Goal: Task Accomplishment & Management: Manage account settings

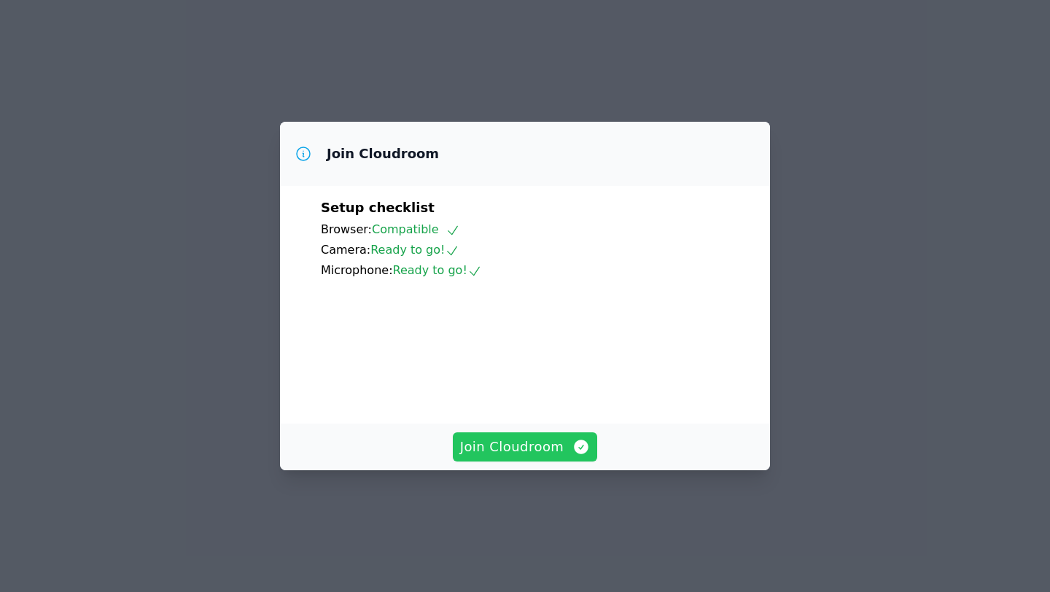
click at [550, 457] on span "Join Cloudroom" at bounding box center [525, 447] width 130 height 20
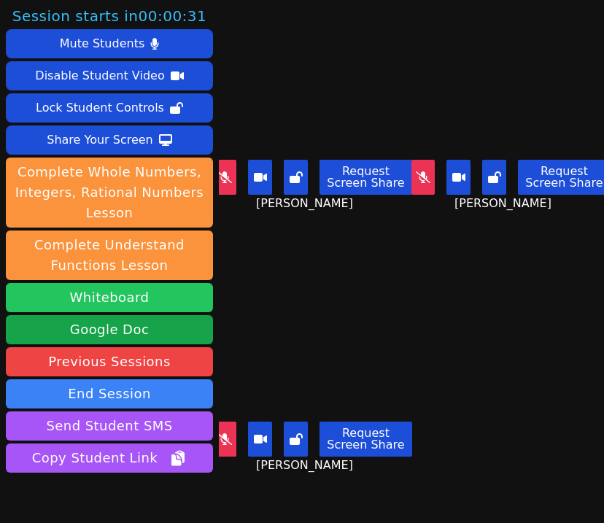
click at [90, 302] on button "Whiteboard" at bounding box center [109, 297] width 207 height 29
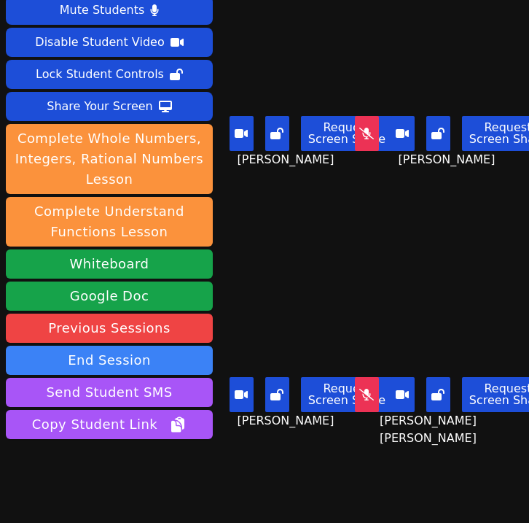
scroll to position [75, 0]
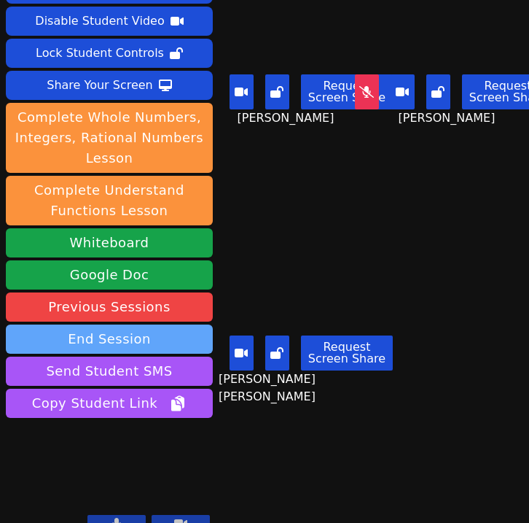
click at [166, 324] on button "End Session" at bounding box center [109, 338] width 207 height 29
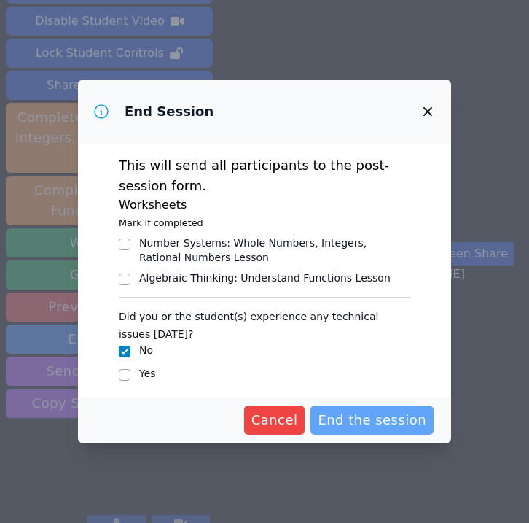
click at [372, 425] on span "End the session" at bounding box center [372, 420] width 109 height 20
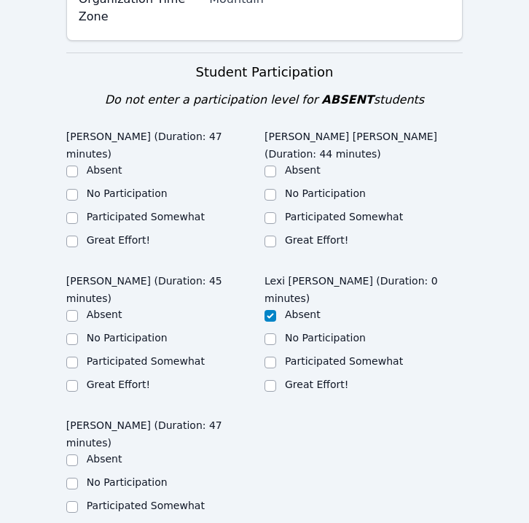
scroll to position [832, 0]
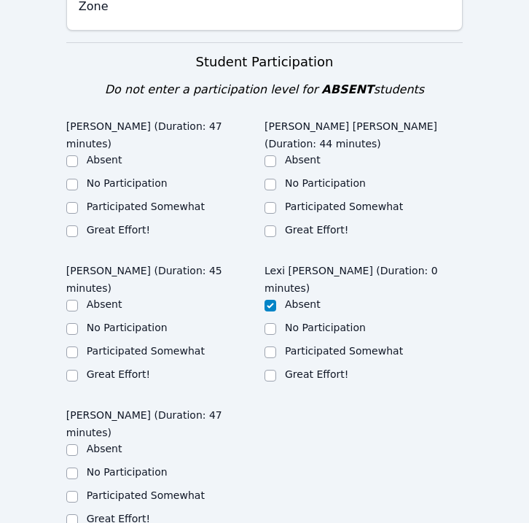
click at [131, 224] on label "Great Effort!" at bounding box center [118, 230] width 63 height 12
click at [78, 225] on input "Great Effort!" at bounding box center [72, 231] width 12 height 12
checkbox input "true"
click at [305, 224] on label "Great Effort!" at bounding box center [316, 230] width 63 height 12
click at [276, 225] on input "Great Effort!" at bounding box center [271, 231] width 12 height 12
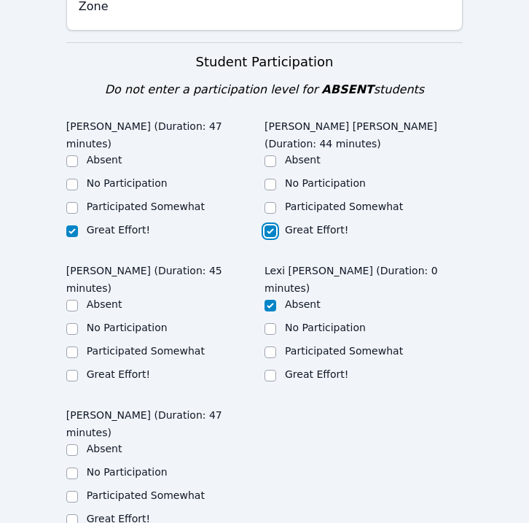
checkbox input "true"
click at [127, 345] on label "Participated Somewhat" at bounding box center [146, 351] width 118 height 12
click at [78, 346] on input "Participated Somewhat" at bounding box center [72, 352] width 12 height 12
checkbox input "true"
click at [115, 488] on div "Participated Somewhat" at bounding box center [165, 496] width 198 height 17
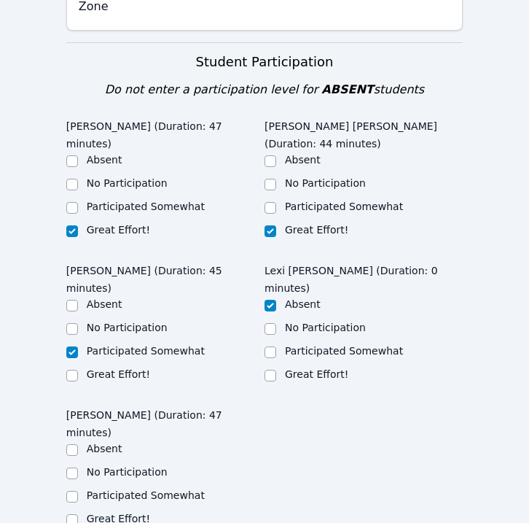
click at [117, 512] on label "Great Effort!" at bounding box center [118, 518] width 63 height 12
click at [78, 514] on input "Great Effort!" at bounding box center [72, 520] width 12 height 12
checkbox input "true"
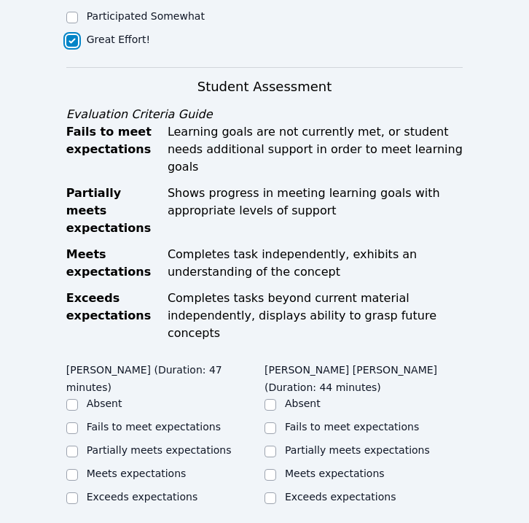
scroll to position [1314, 0]
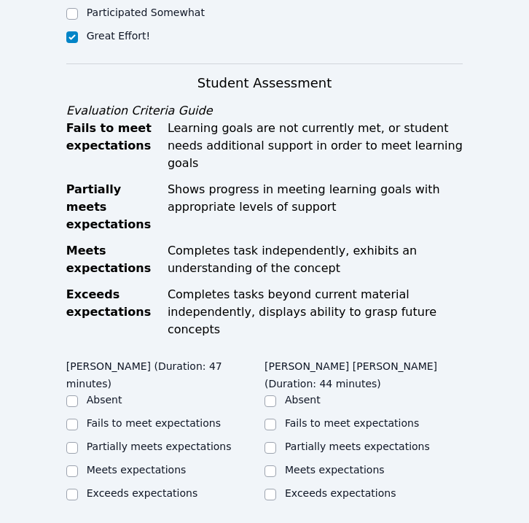
click at [147, 464] on label "Meets expectations" at bounding box center [137, 470] width 100 height 12
click at [78, 465] on input "Meets expectations" at bounding box center [72, 471] width 12 height 12
checkbox input "true"
click at [297, 464] on label "Meets expectations" at bounding box center [335, 470] width 100 height 12
click at [276, 465] on input "Meets expectations" at bounding box center [271, 471] width 12 height 12
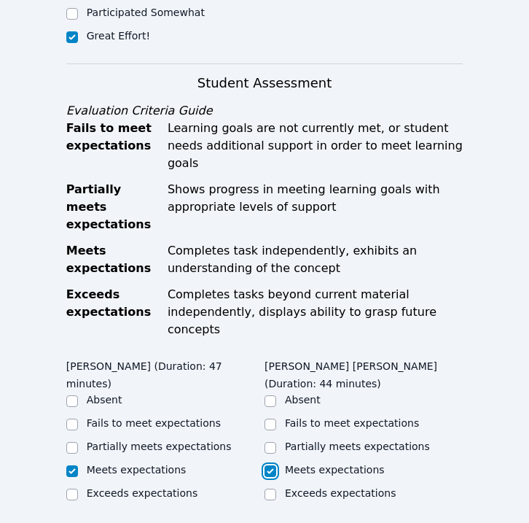
checkbox input "true"
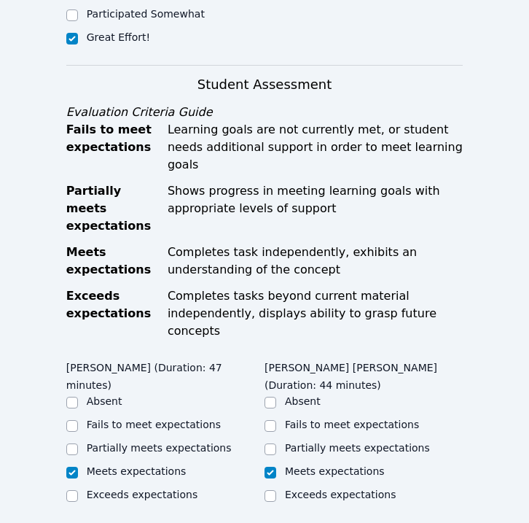
checkbox input "true"
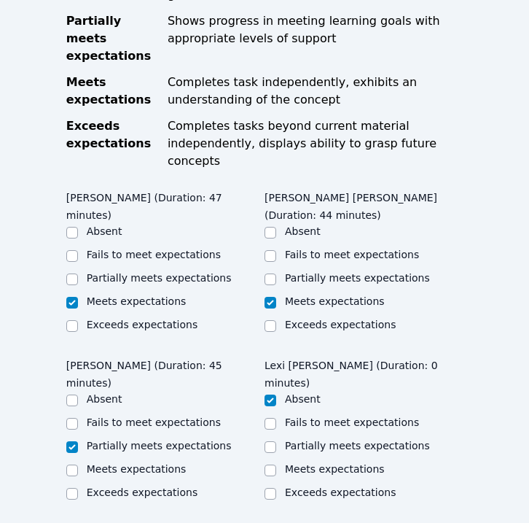
checkbox input "true"
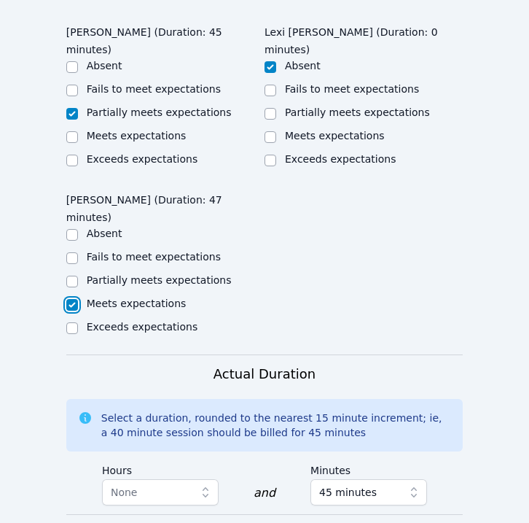
scroll to position [1851, 0]
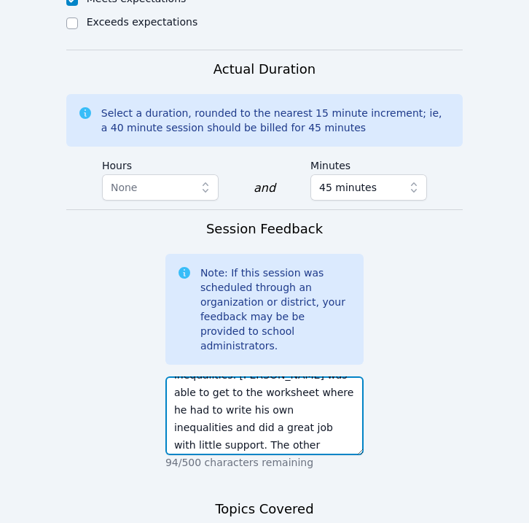
scroll to position [0, 0]
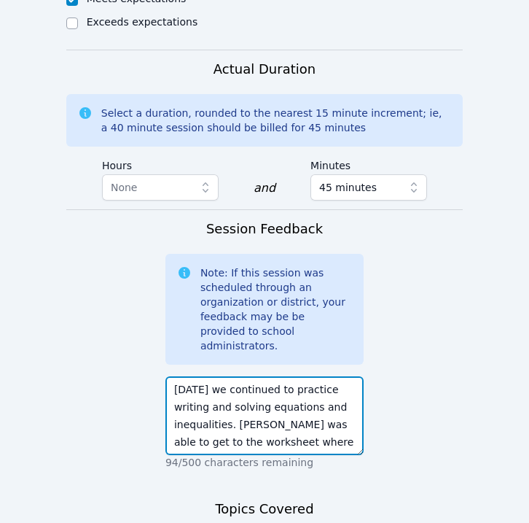
drag, startPoint x: 179, startPoint y: 181, endPoint x: 227, endPoint y: 207, distance: 55.1
click at [227, 376] on textarea "Today we continued to practice writing and solving equations and inequalities. …" at bounding box center [264, 415] width 198 height 79
drag, startPoint x: 227, startPoint y: 200, endPoint x: 171, endPoint y: 187, distance: 58.3
click at [171, 376] on textarea "Today we continued to practice writing and solving equations and inequalities. …" at bounding box center [264, 415] width 198 height 79
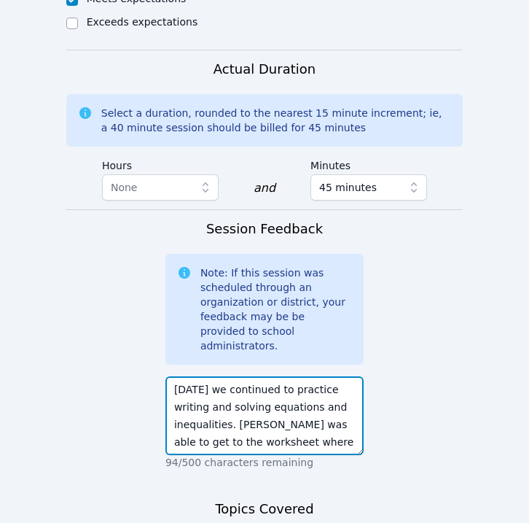
type textarea "Today we continued to practice writing and solving equations and inequalities. …"
paste textarea "writing and solving equations and inequalities"
type textarea "writing and solving equations and inequalities"
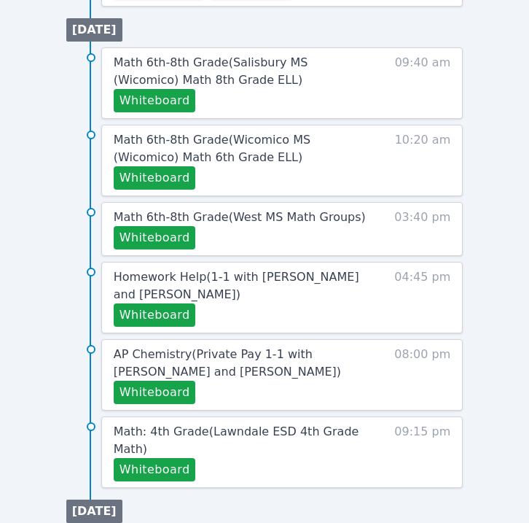
scroll to position [843, 0]
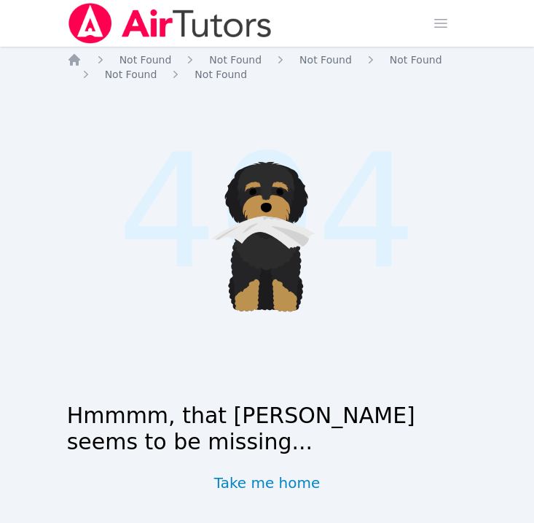
click at [100, 8] on img at bounding box center [170, 23] width 206 height 41
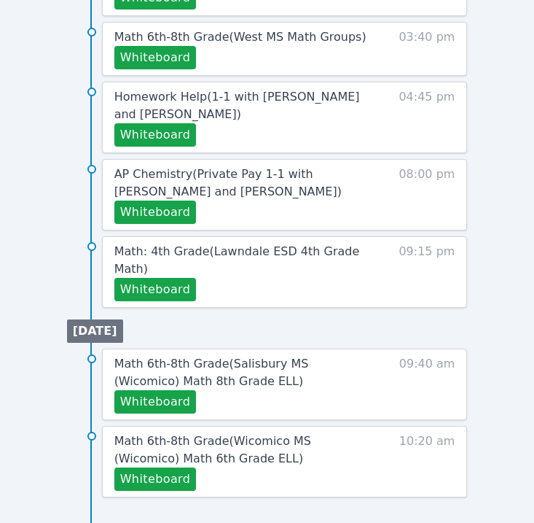
scroll to position [1080, 0]
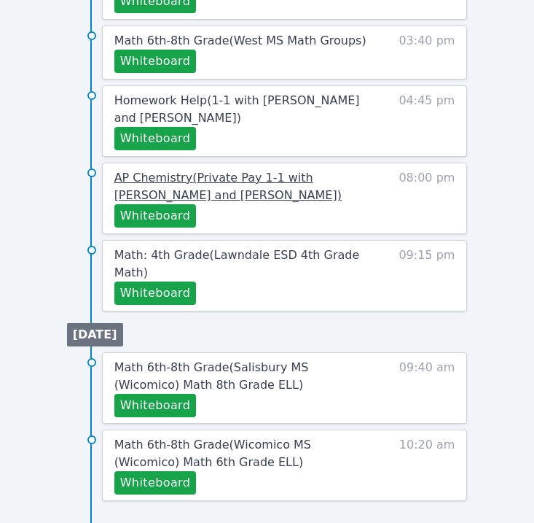
click at [227, 199] on span "AP Chemistry ( Private Pay 1-1 with Kristiana Davis and Tippayanawat Tongvichit…" at bounding box center [227, 186] width 227 height 31
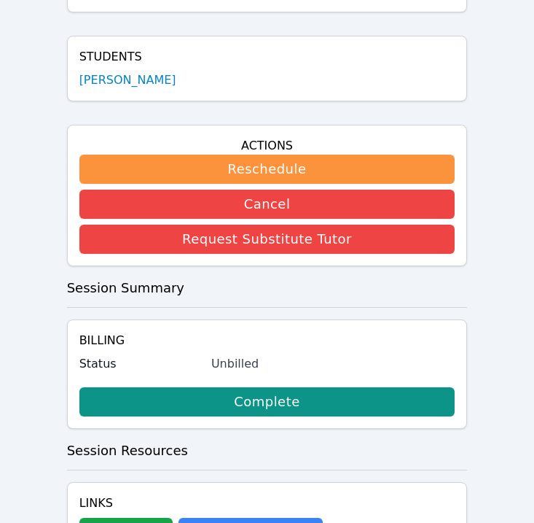
scroll to position [262, 0]
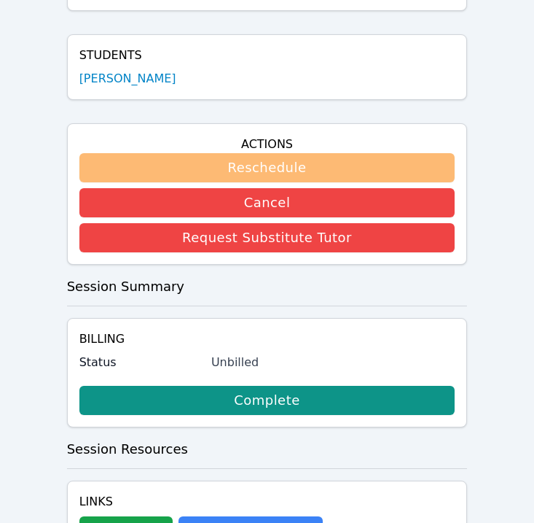
click at [241, 160] on button "Reschedule" at bounding box center [267, 167] width 376 height 29
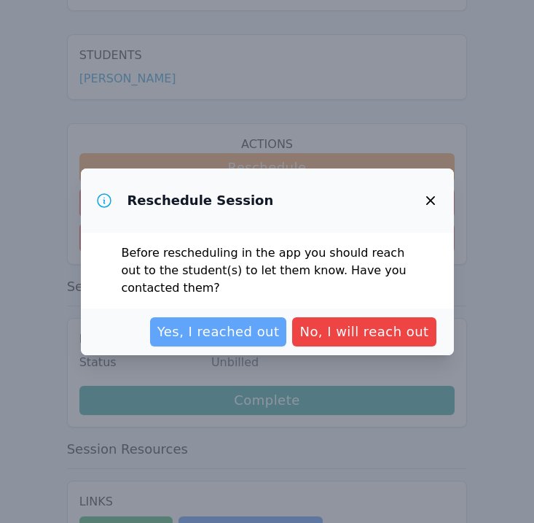
click at [240, 327] on span "Yes, I reached out" at bounding box center [218, 331] width 122 height 20
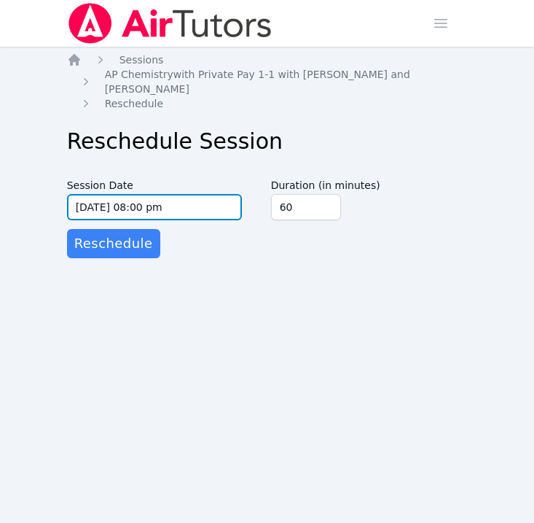
click at [191, 203] on input "10/07/2025 08:00 pm" at bounding box center [154, 207] width 175 height 26
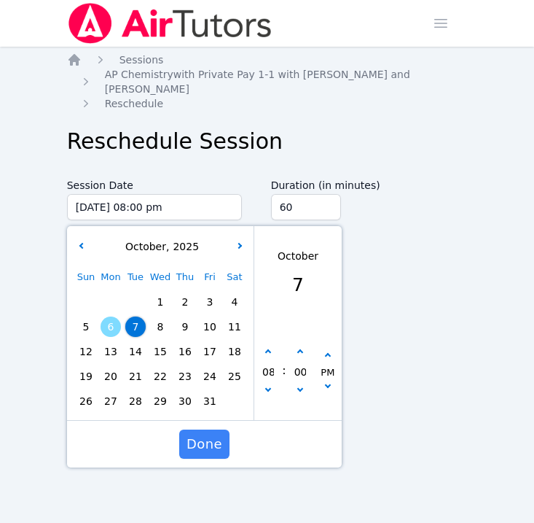
click at [377, 320] on div "Home Sessions Study Groups Students Messages 2 Open user menu Tippayanawat Tong…" at bounding box center [267, 261] width 534 height 523
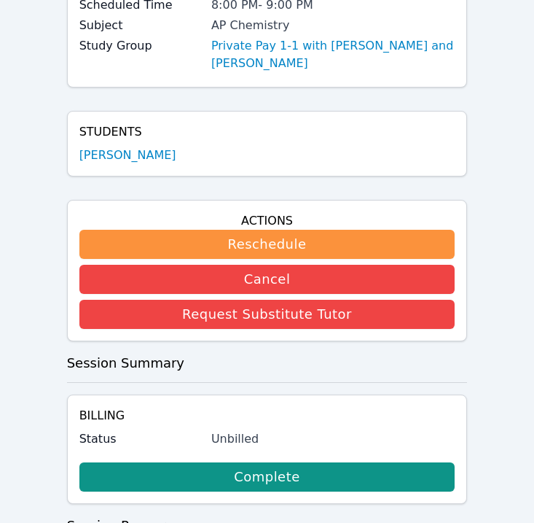
scroll to position [162, 0]
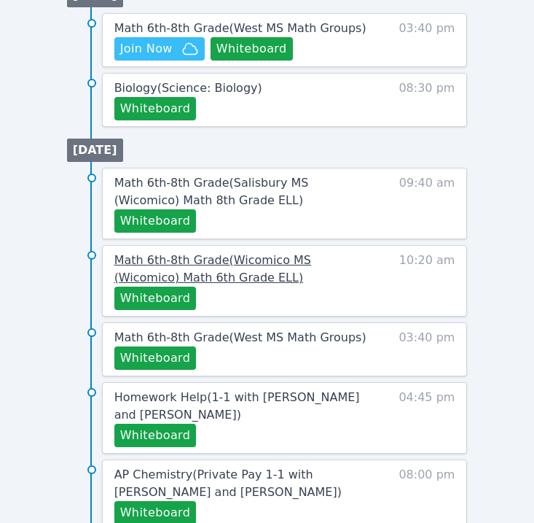
scroll to position [836, 0]
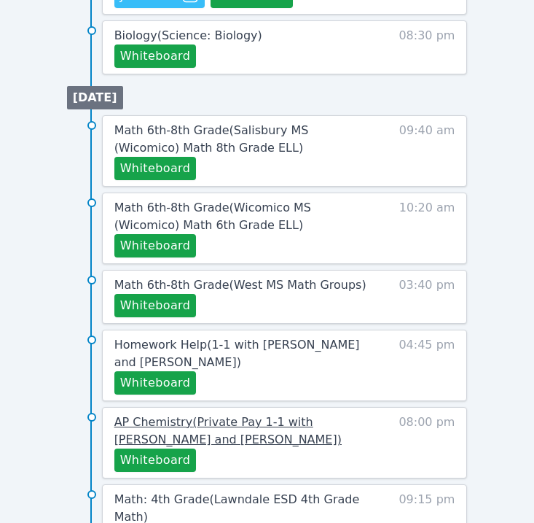
click at [233, 429] on span "AP Chemistry ( Private Pay 1-1 with Kristiana Davis and Tippayanawat Tongvichit…" at bounding box center [227, 430] width 227 height 31
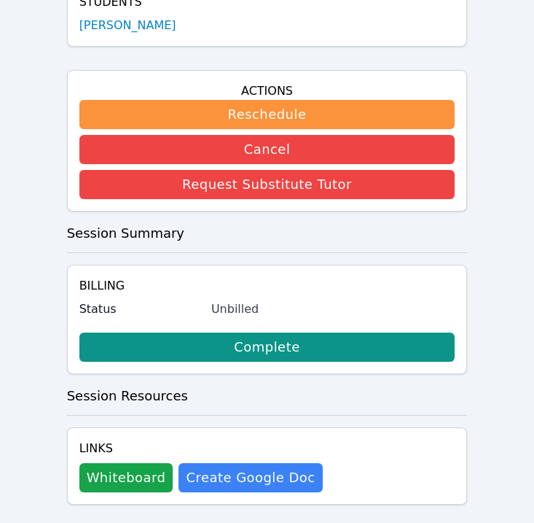
scroll to position [81, 0]
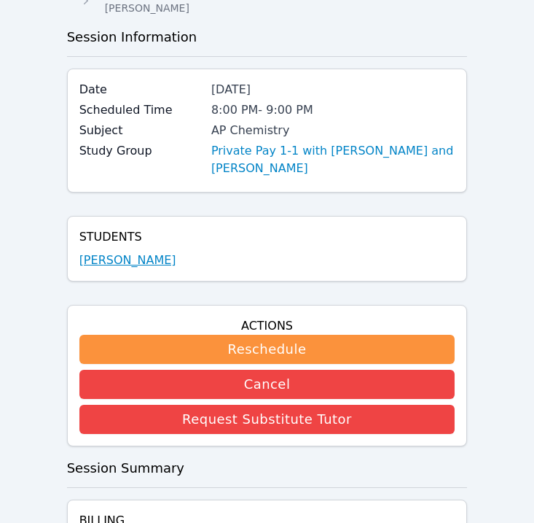
click at [144, 261] on link "Kristiana Davis" at bounding box center [127, 259] width 97 height 17
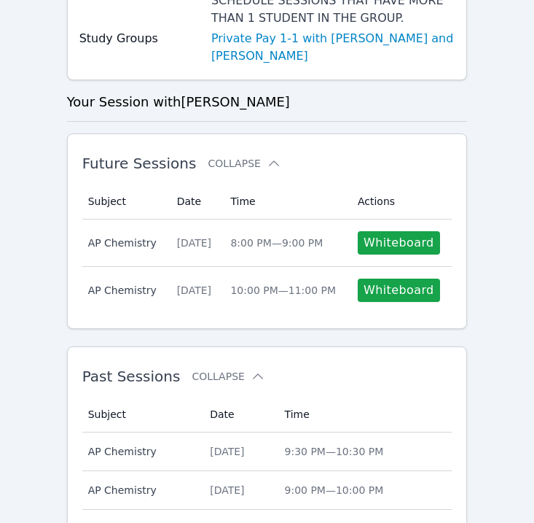
scroll to position [610, 0]
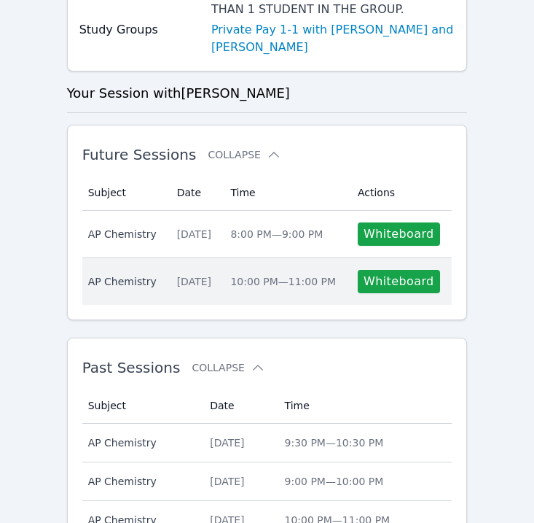
click at [285, 276] on span "10:00 PM — 11:00 PM" at bounding box center [283, 282] width 106 height 12
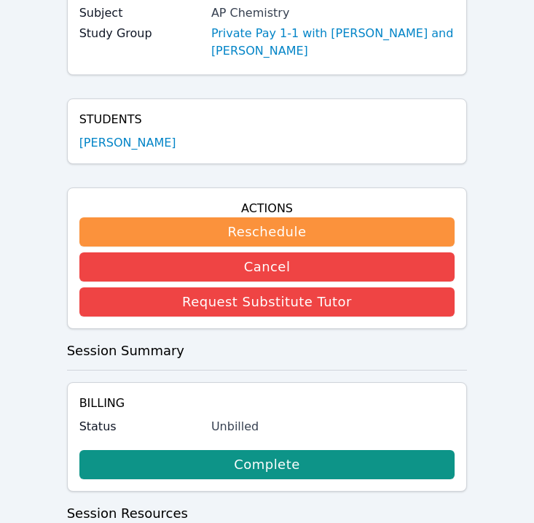
scroll to position [219, 0]
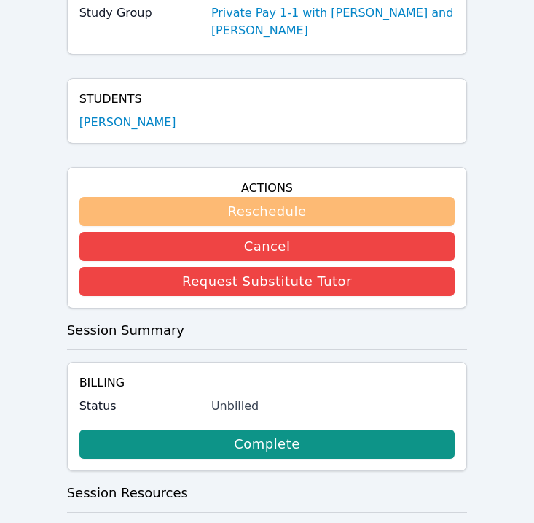
click at [250, 207] on button "Reschedule" at bounding box center [267, 211] width 376 height 29
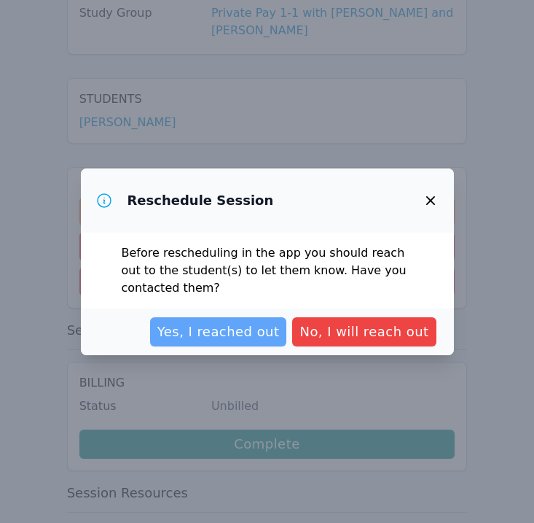
click at [261, 340] on span "Yes, I reached out" at bounding box center [218, 331] width 122 height 20
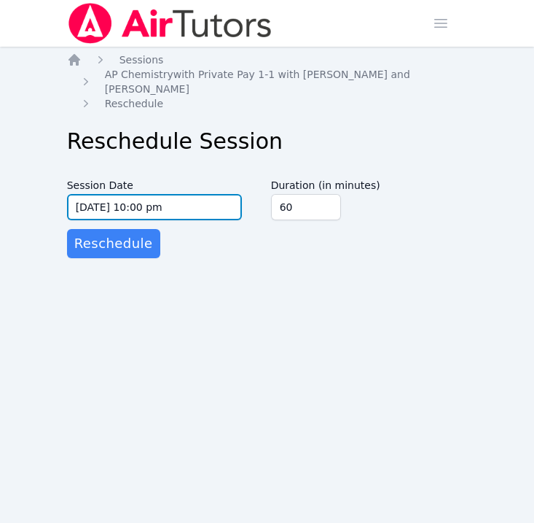
click at [201, 202] on input "10/08/2025 10:00 pm" at bounding box center [154, 207] width 175 height 26
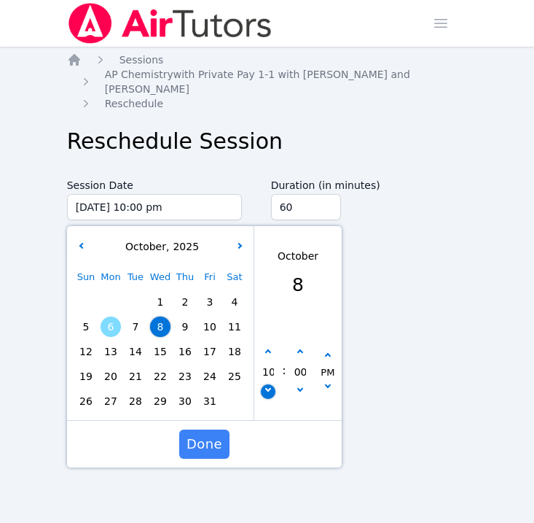
click at [269, 389] on icon "button" at bounding box center [268, 389] width 6 height 6
type input "10/08/2025 09:00 pm"
type input "09"
click at [269, 389] on icon "button" at bounding box center [268, 389] width 6 height 6
type input "10/08/2025 08:00 pm"
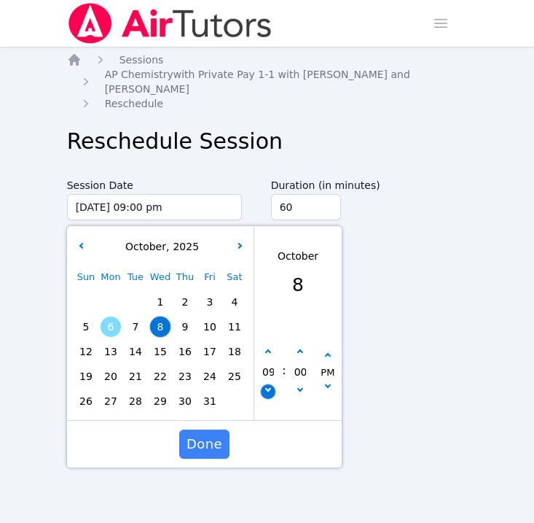
type input "08"
click at [207, 439] on span "Done" at bounding box center [205, 444] width 36 height 20
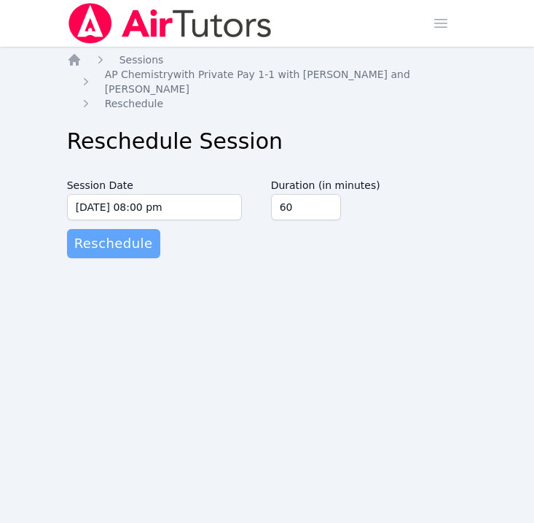
click at [135, 242] on span "Reschedule" at bounding box center [113, 243] width 79 height 20
